Goal: Use online tool/utility: Utilize a website feature to perform a specific function

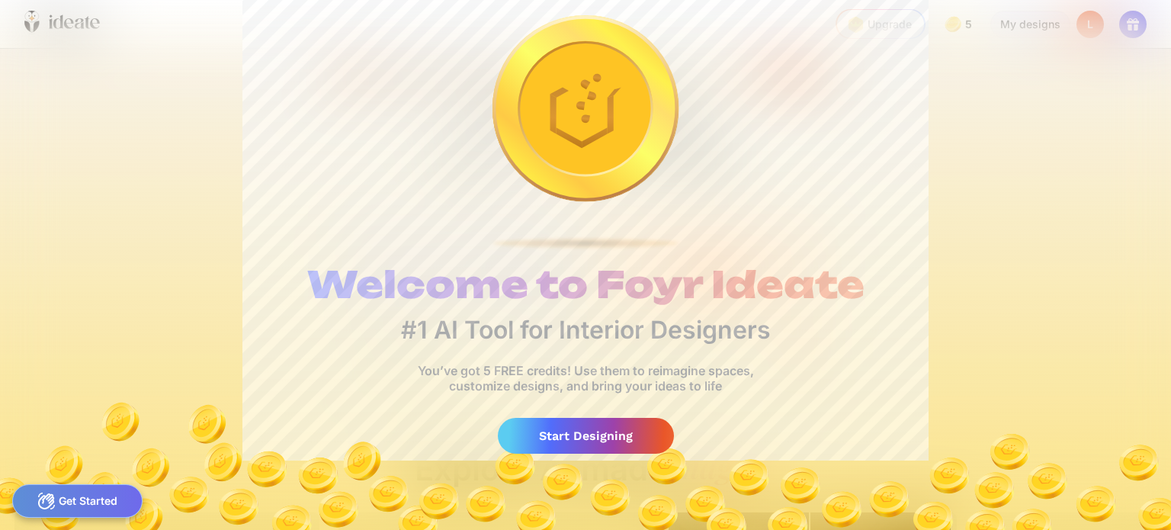
click at [72, 475] on img at bounding box center [585, 459] width 1171 height 141
click at [79, 508] on div "Get Started" at bounding box center [77, 501] width 130 height 34
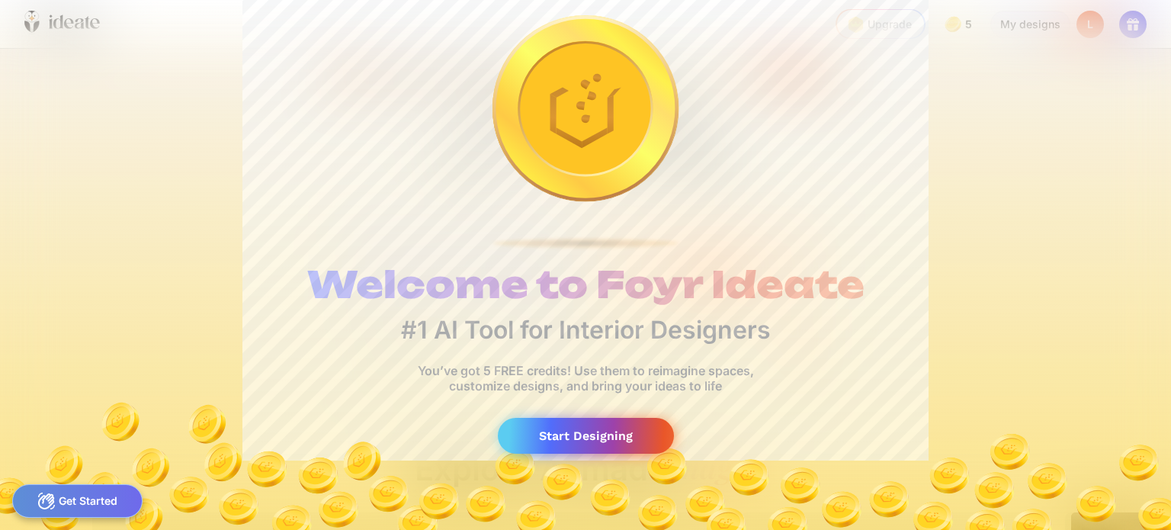
click at [612, 451] on div "Start Designing" at bounding box center [586, 436] width 176 height 36
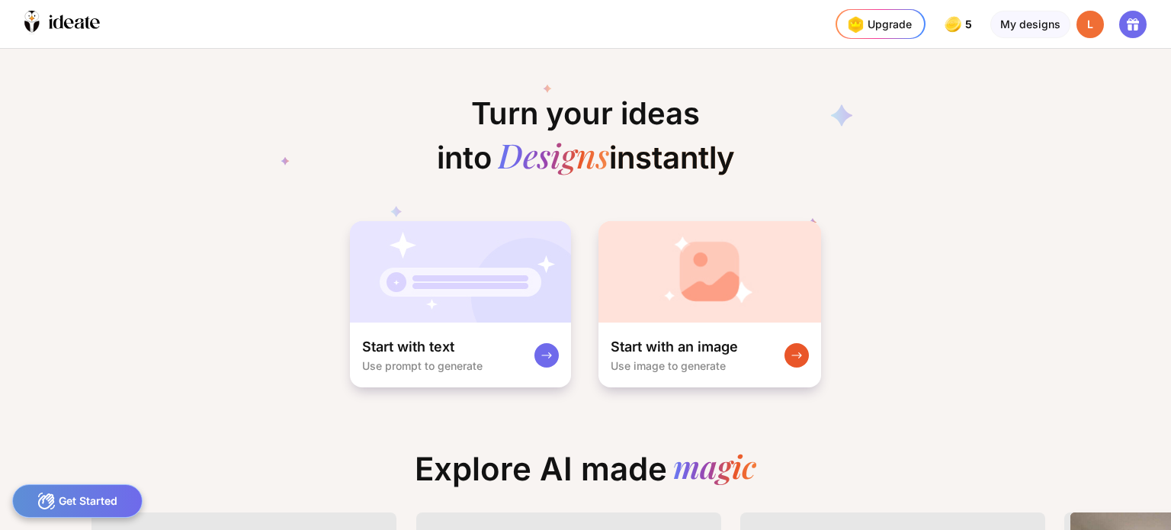
click at [630, 429] on div "Turn your ideas into Designs instantly Start with text Use prompt to generate S…" at bounding box center [585, 289] width 1171 height 481
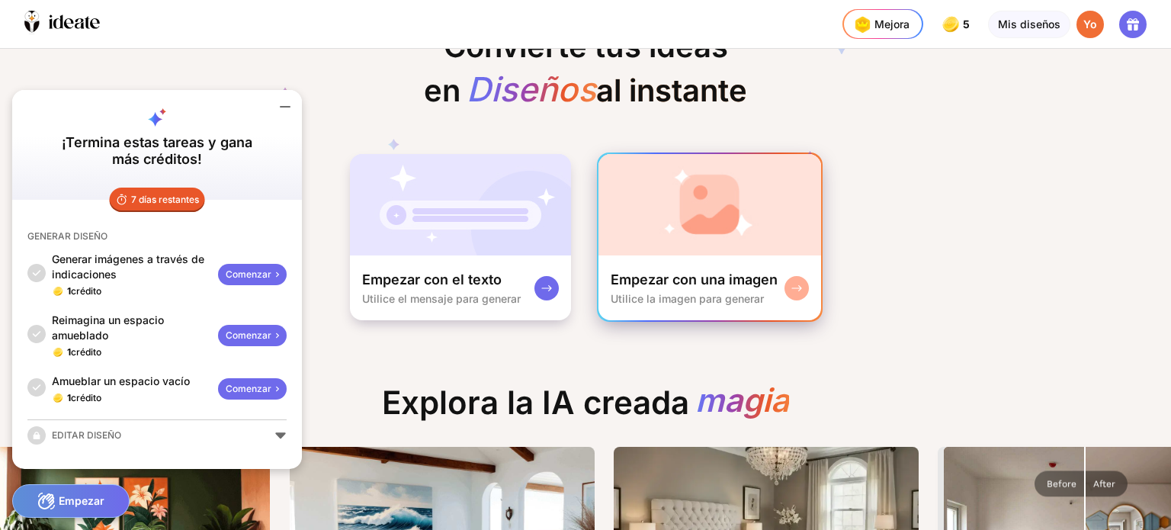
click at [635, 251] on img at bounding box center [709, 204] width 223 height 101
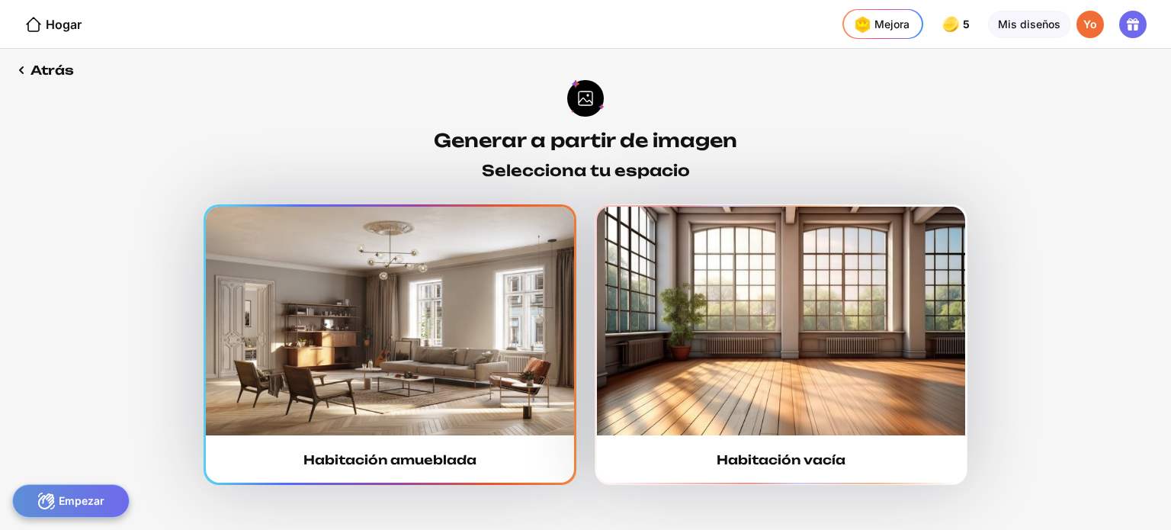
click at [353, 372] on img at bounding box center [390, 321] width 368 height 229
